Goal: Task Accomplishment & Management: Manage account settings

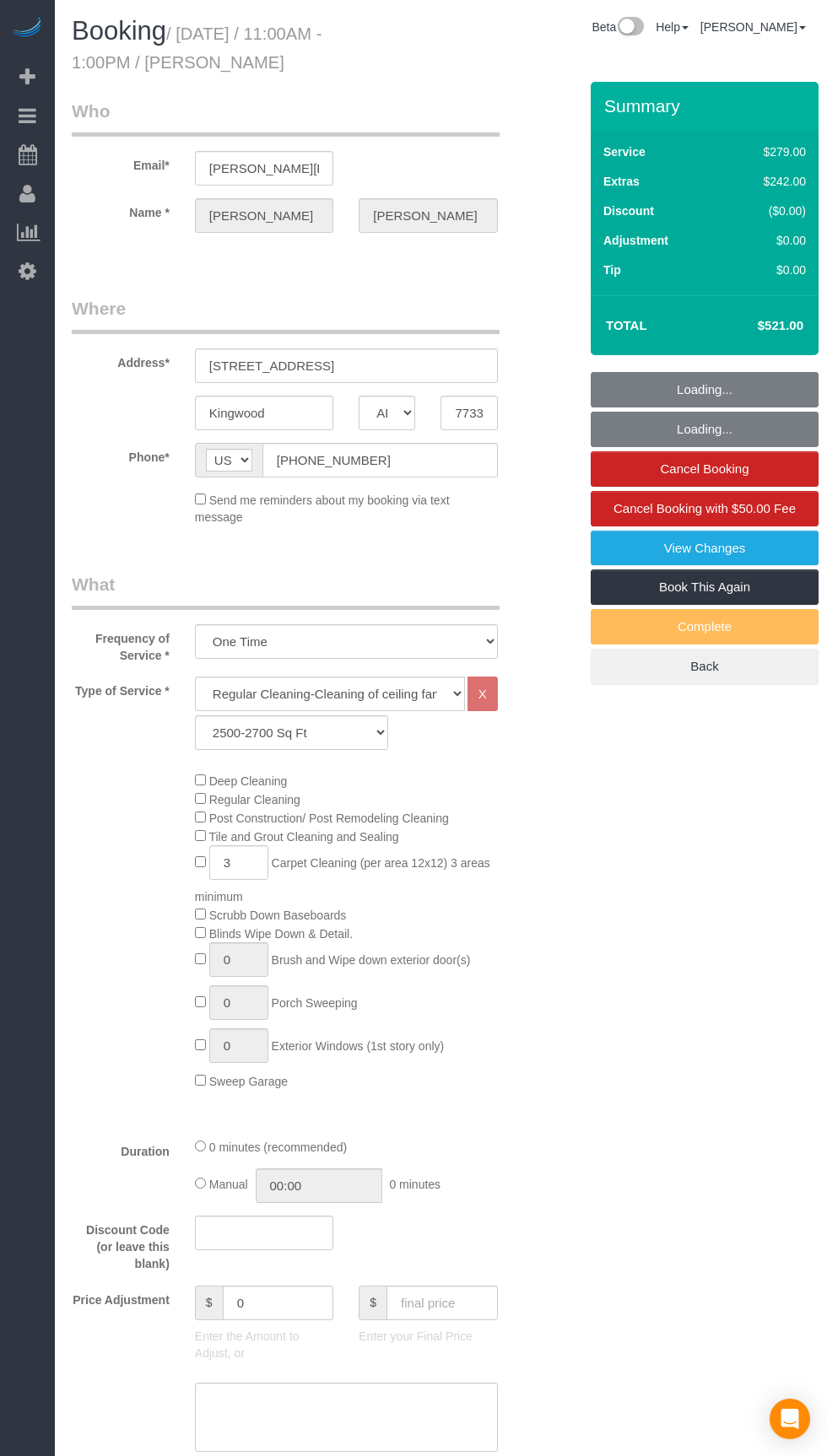
select select "[GEOGRAPHIC_DATA]"
select select "3"
select select "string:check"
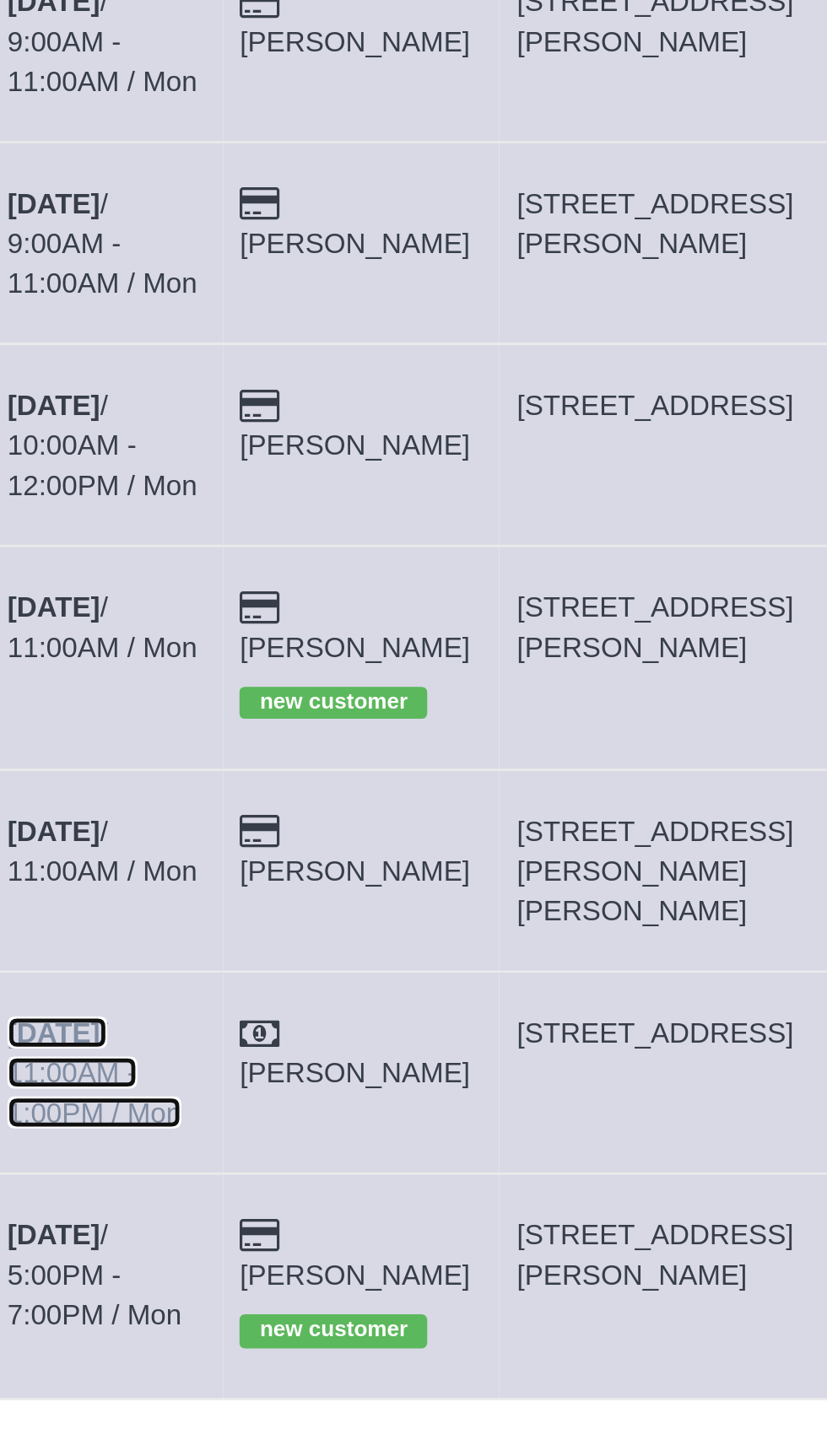
click at [103, 821] on link "[DATE] 11:00AM - 1:00PM / Mon" at bounding box center [115, 844] width 73 height 47
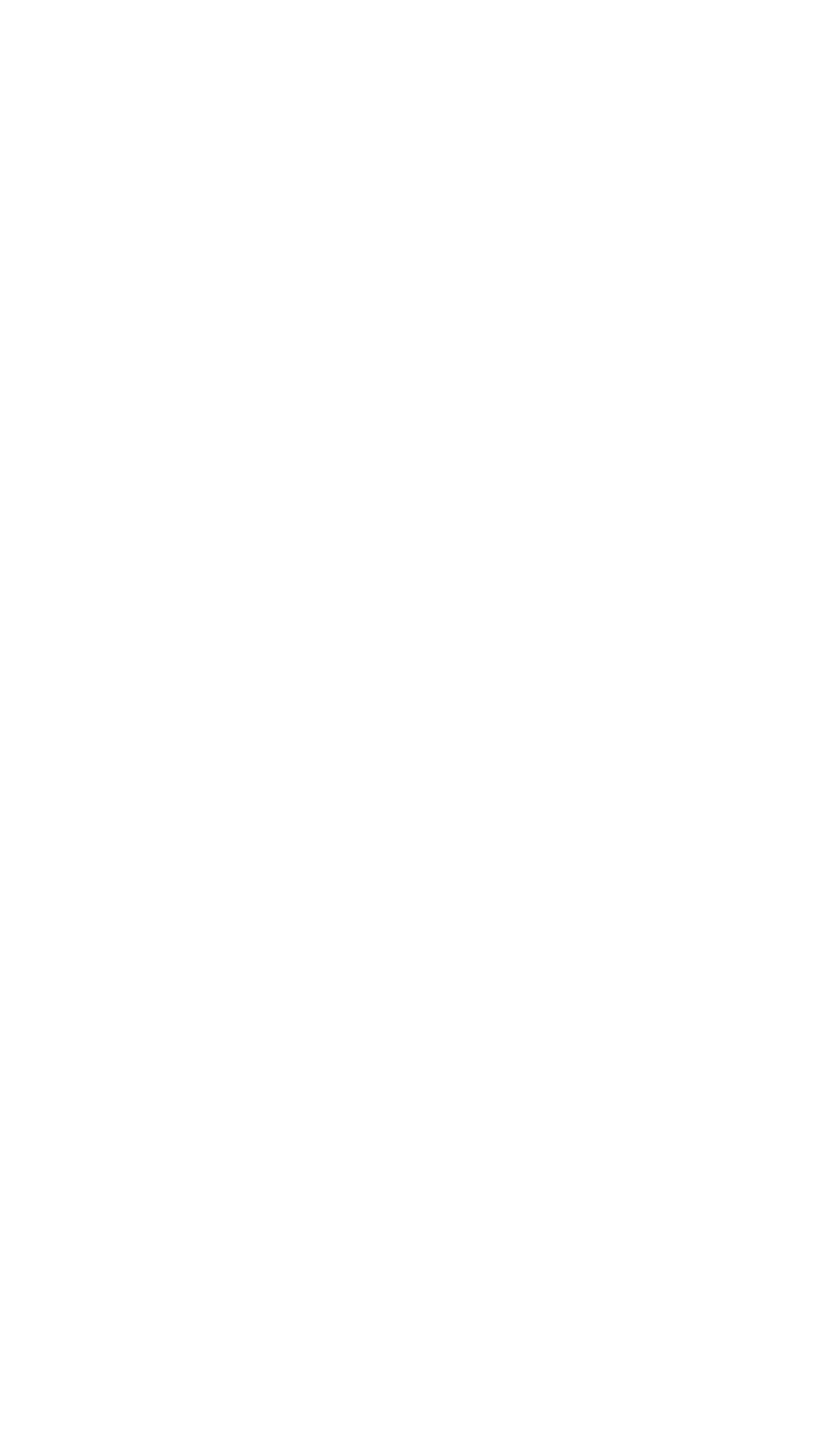
select select "[GEOGRAPHIC_DATA]"
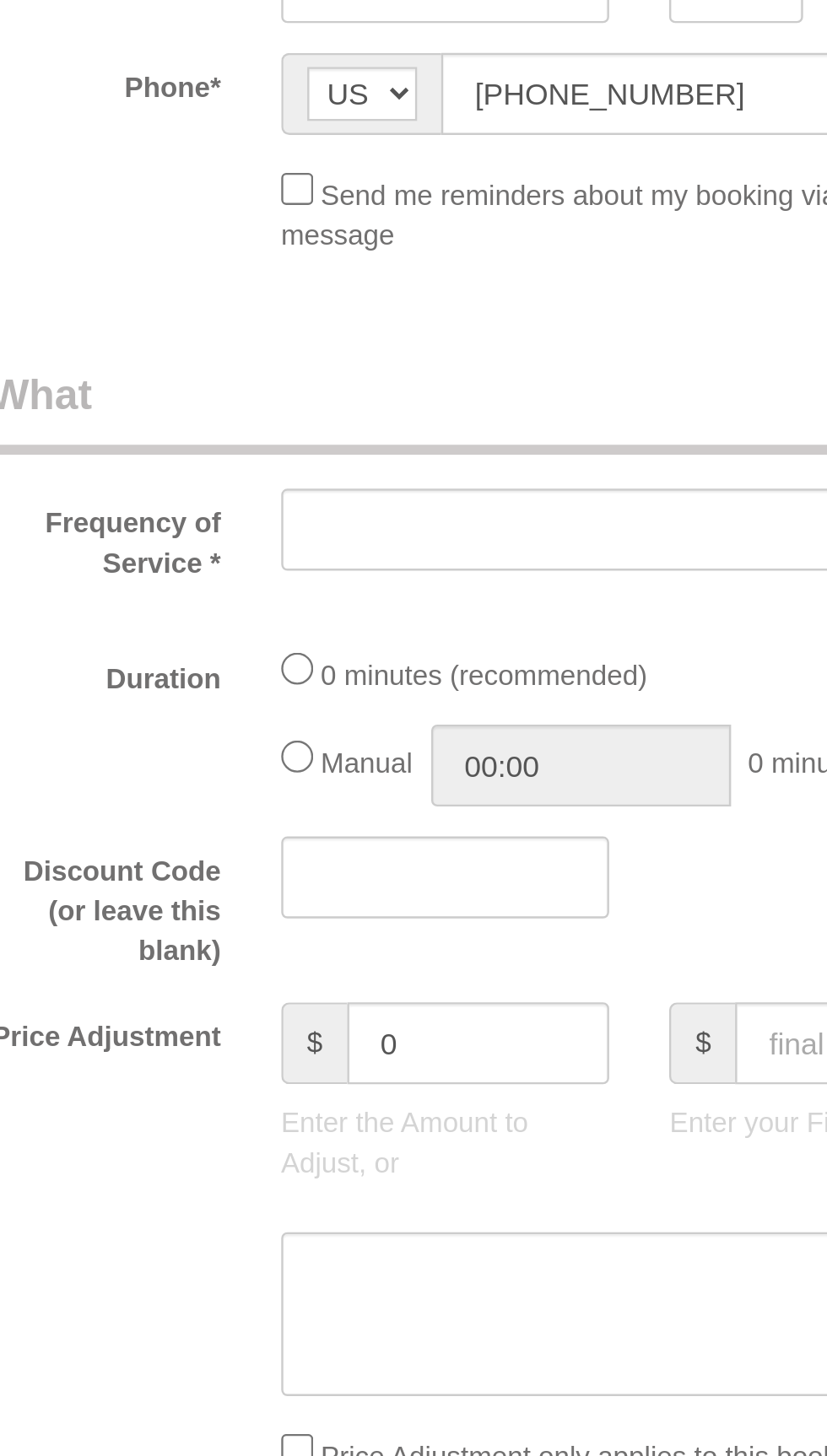
select select "object:1623"
select select "3"
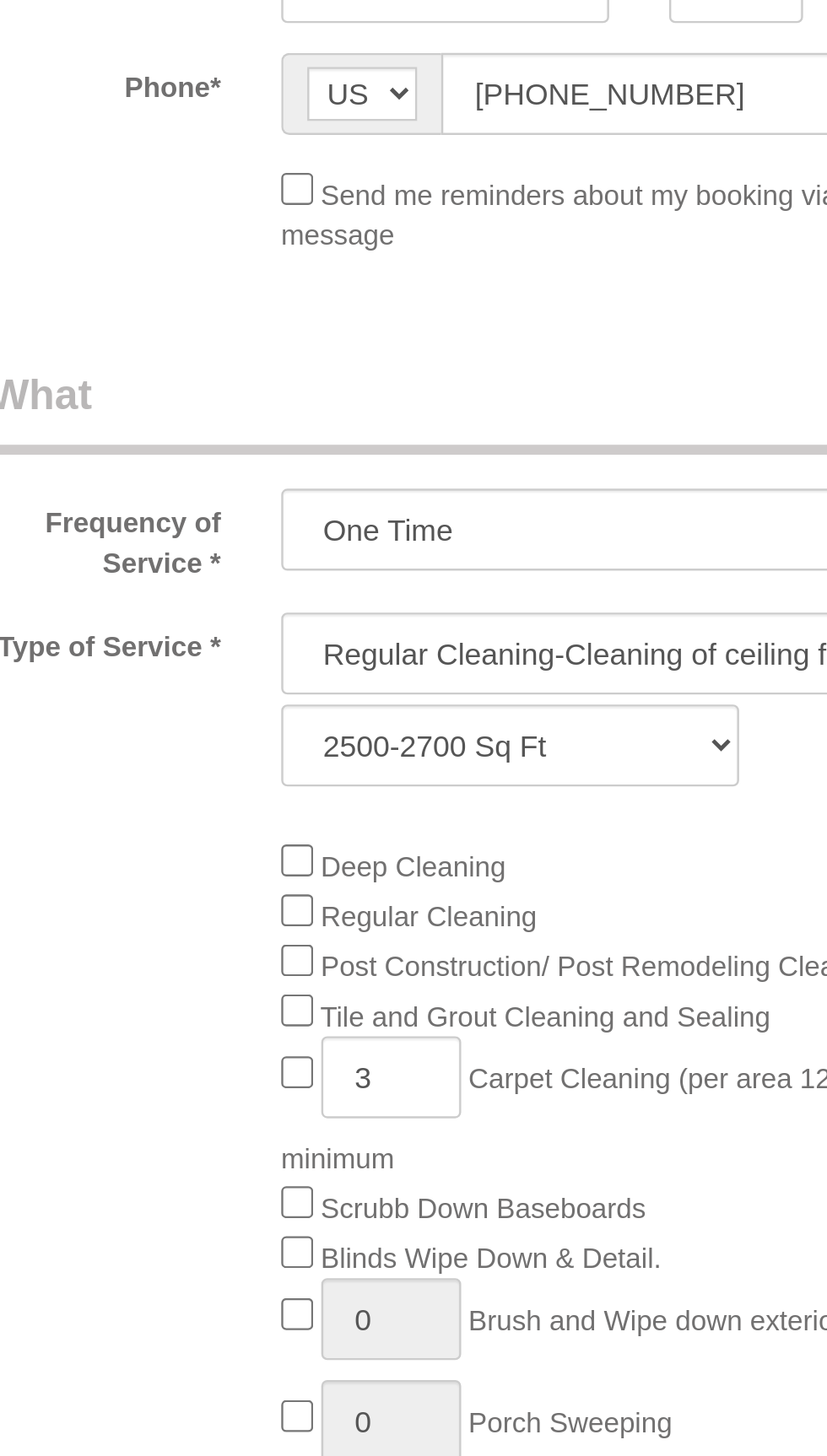
select select "object:1710"
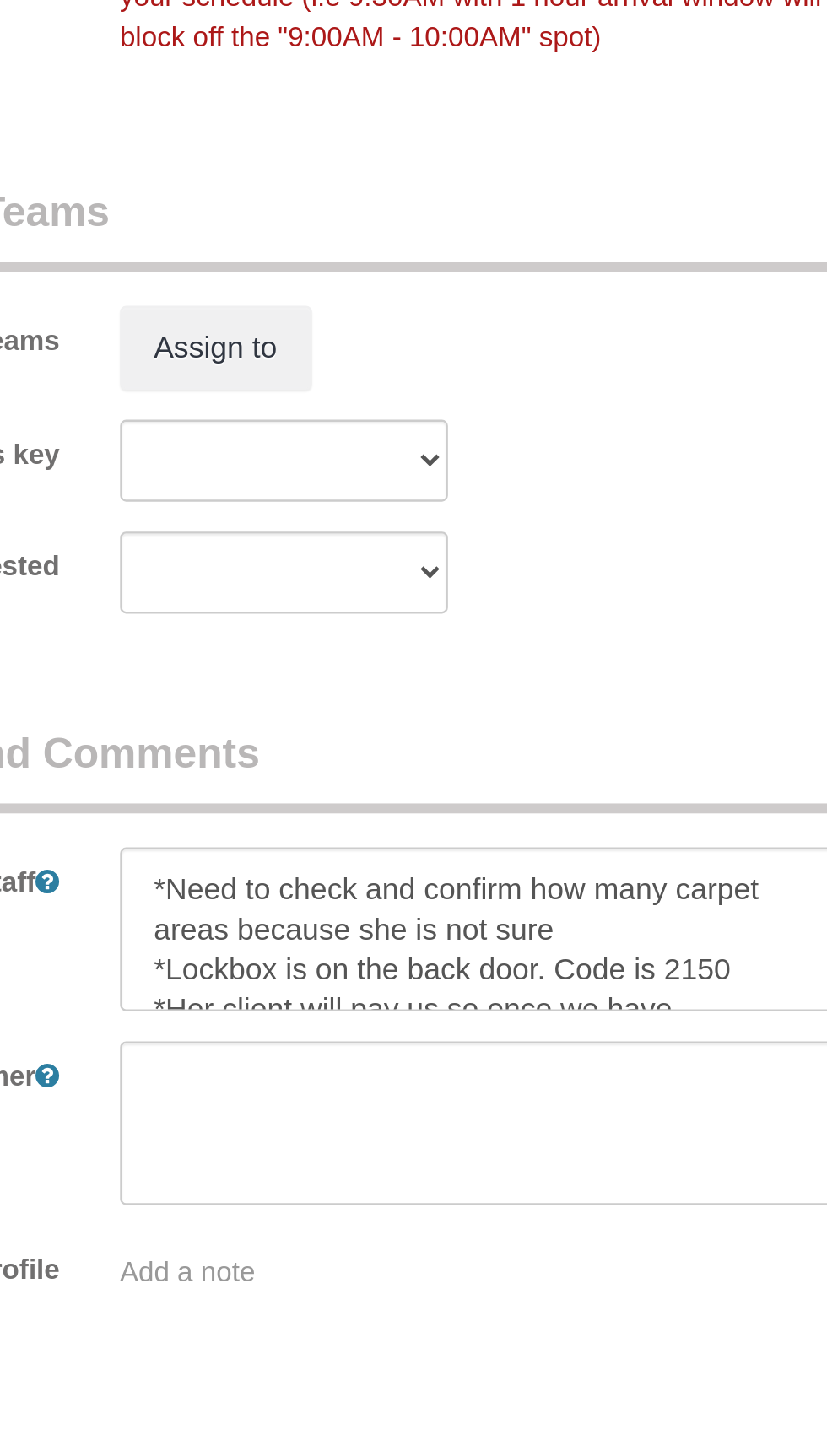
scroll to position [985, 0]
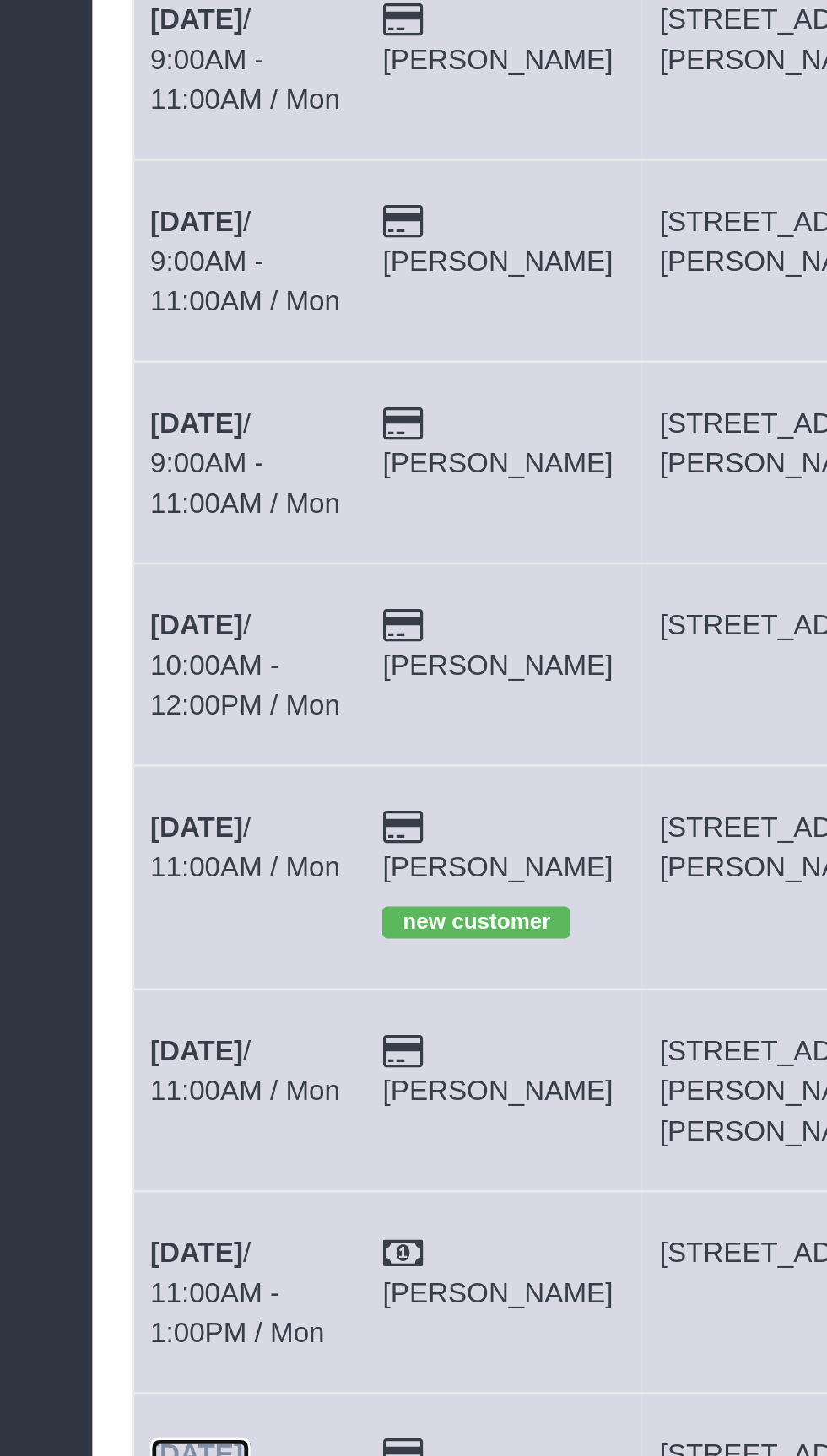
click at [107, 906] on b "[DATE]" at bounding box center [98, 913] width 39 height 14
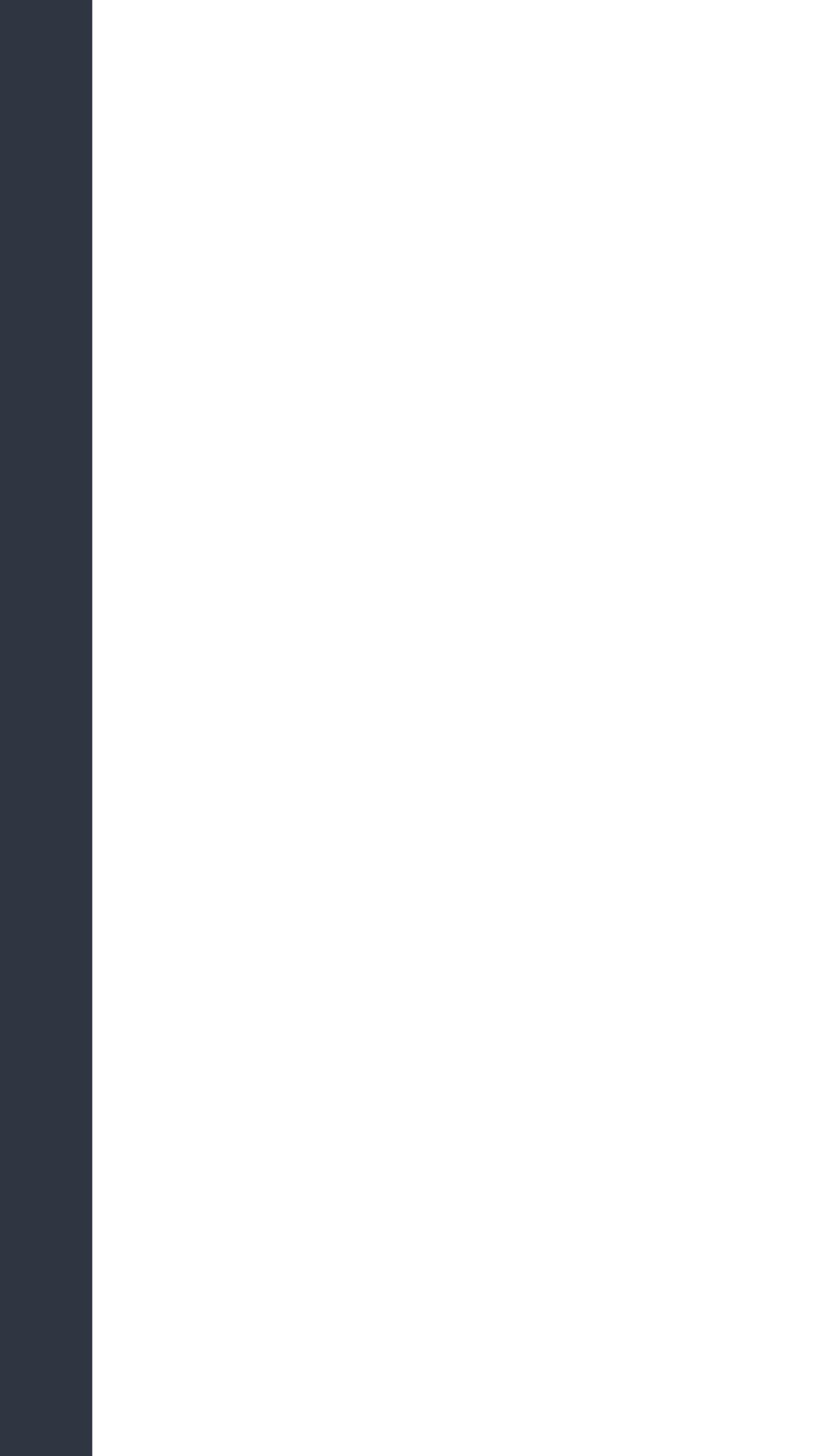
select select "[GEOGRAPHIC_DATA]"
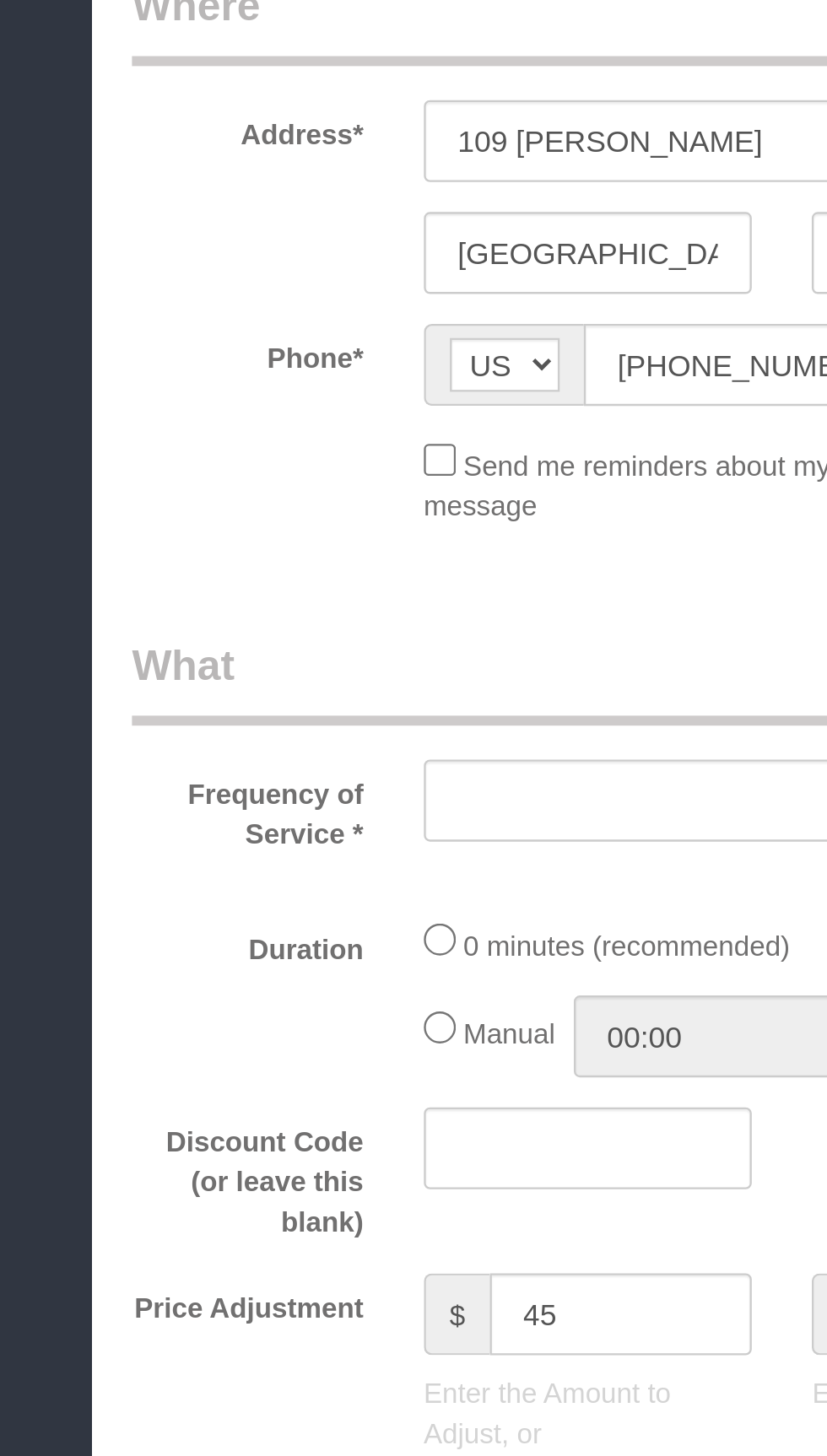
select select "string:fspay-5643081e-2e2e-4d42-817c-4bae53e2eb3b"
select select "3"
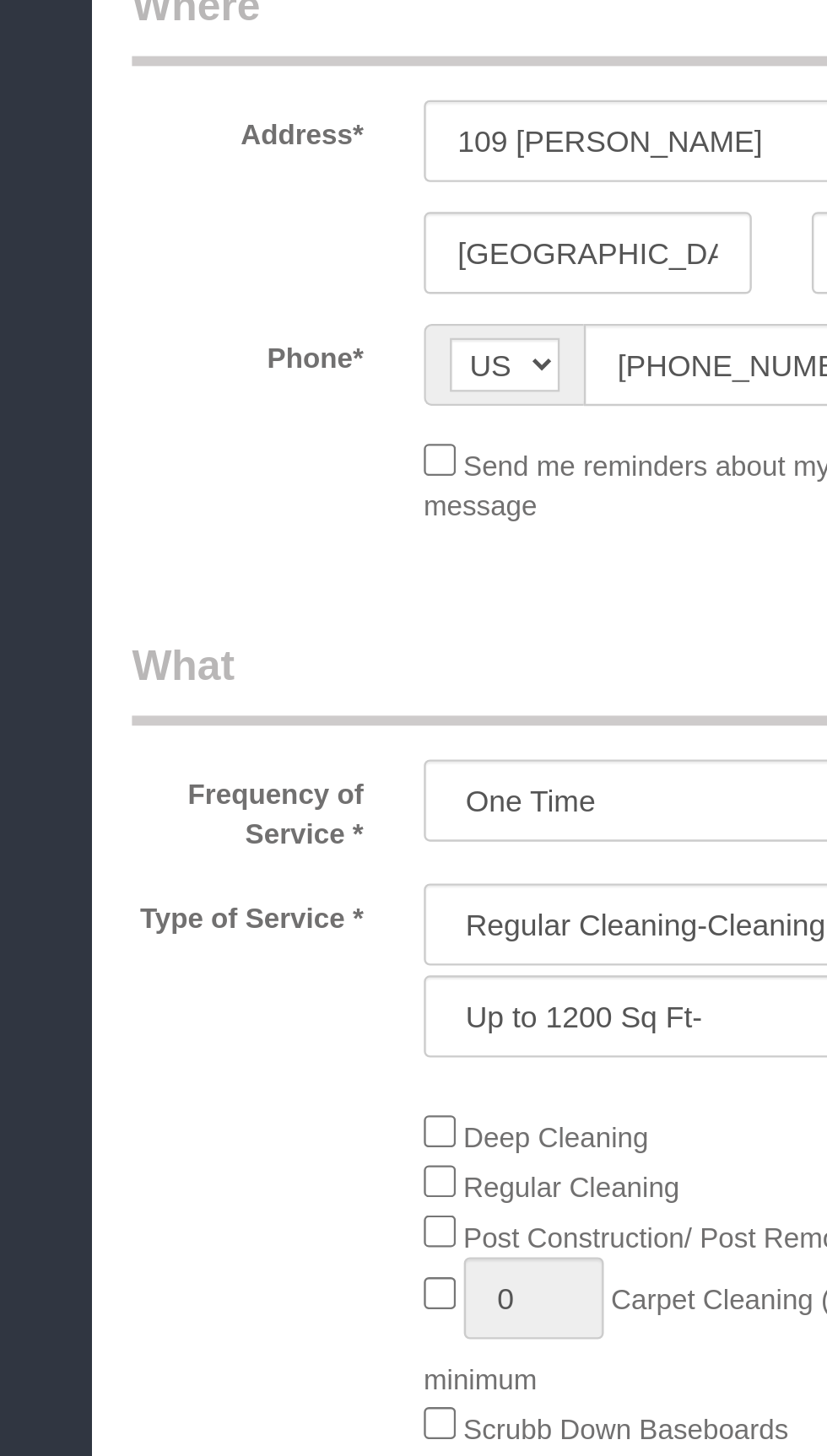
select select "object:2289"
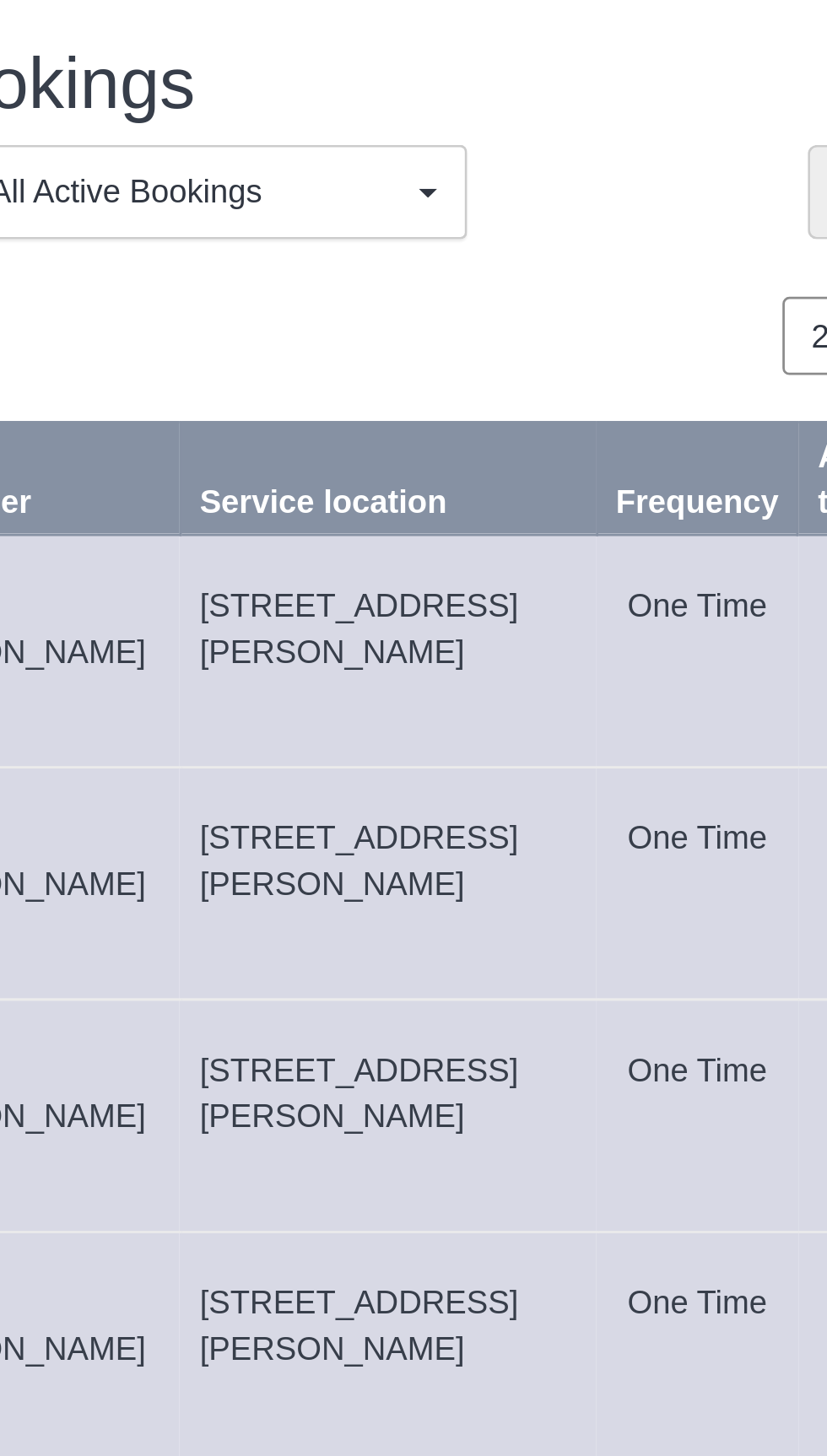
copy span "[STREET_ADDRESS][PERSON_NAME]"
